Goal: Task Accomplishment & Management: Complete application form

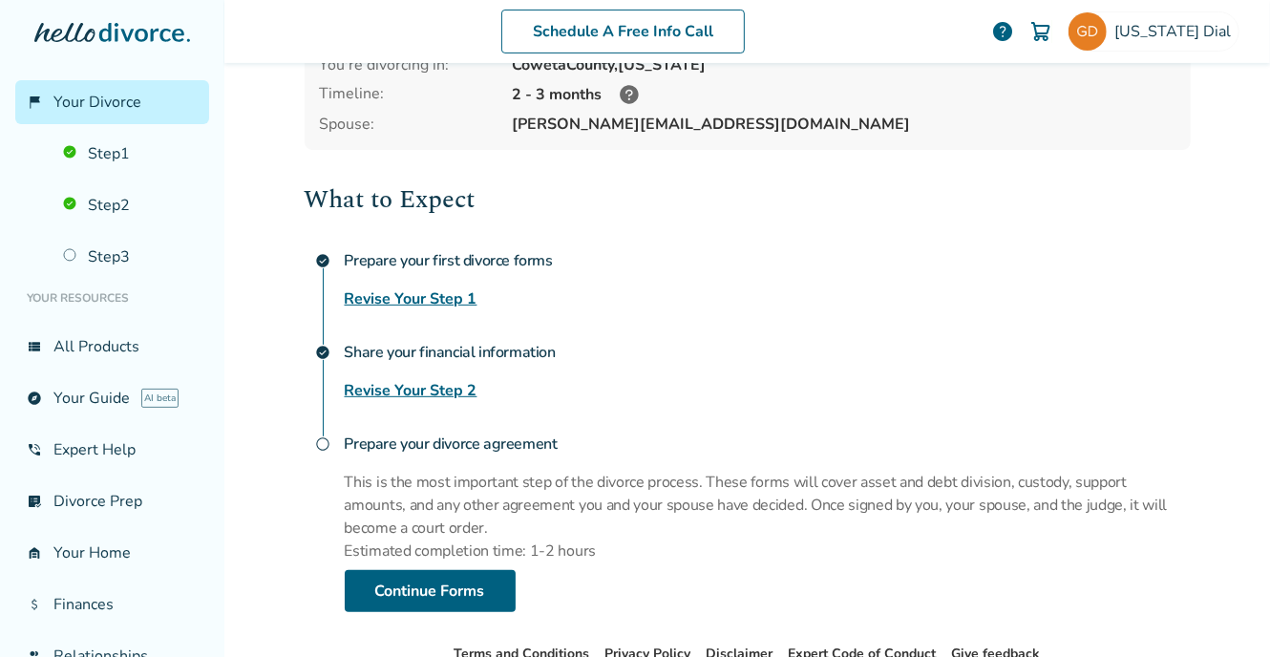
scroll to position [191, 0]
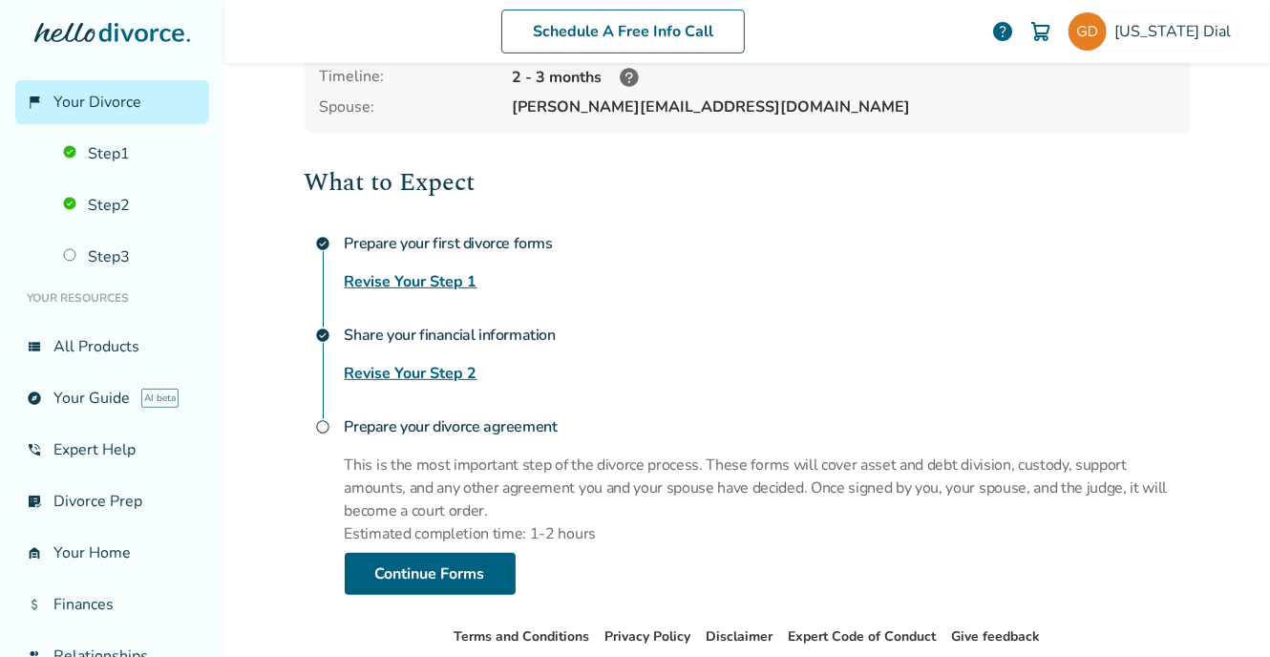
click at [394, 282] on link "Revise Your Step 1" at bounding box center [411, 281] width 133 height 23
